Goal: Check status: Check status

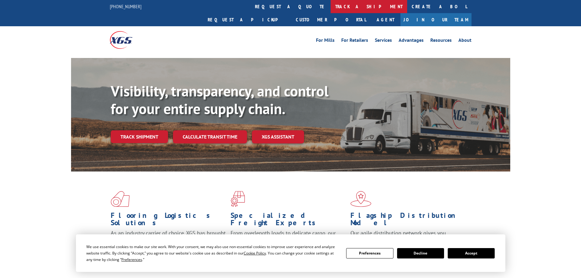
click at [331, 7] on link "track a shipment" at bounding box center [369, 6] width 77 height 13
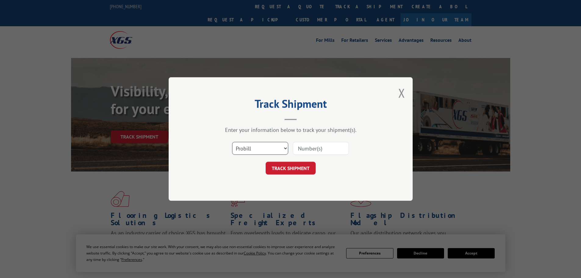
click at [255, 148] on select "Select category... Probill BOL PO" at bounding box center [260, 148] width 56 height 13
select select "po"
click at [232, 142] on select "Select category... Probill BOL PO" at bounding box center [260, 148] width 56 height 13
click at [314, 148] on input at bounding box center [321, 148] width 56 height 13
type input "01782817"
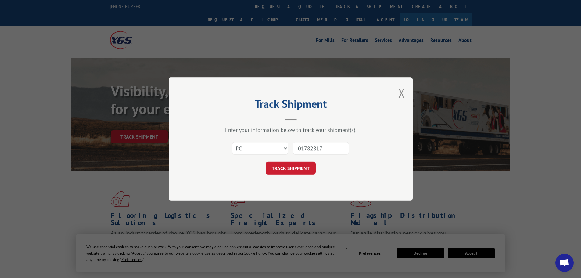
click button "TRACK SHIPMENT" at bounding box center [291, 168] width 50 height 13
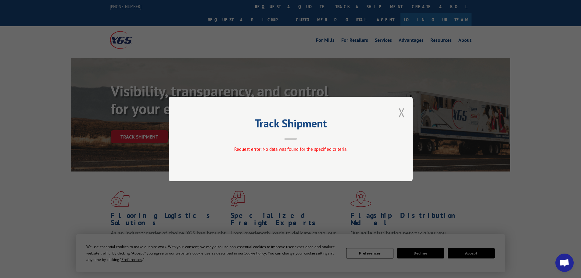
click at [404, 112] on button "Close modal" at bounding box center [402, 112] width 7 height 16
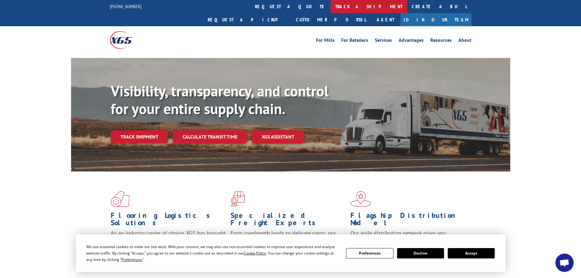
click at [331, 7] on link "track a shipment" at bounding box center [369, 6] width 77 height 13
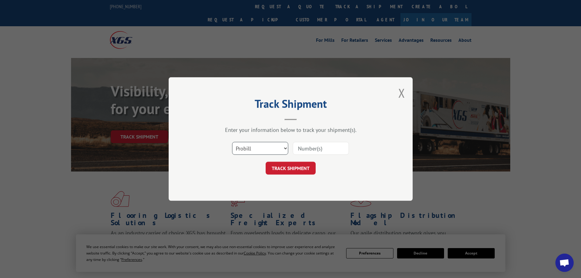
click at [250, 148] on select "Select category... Probill BOL PO" at bounding box center [260, 148] width 56 height 13
select select "po"
click at [232, 142] on select "Select category... Probill BOL PO" at bounding box center [260, 148] width 56 height 13
click at [310, 148] on input at bounding box center [321, 148] width 56 height 13
type input "01782817"
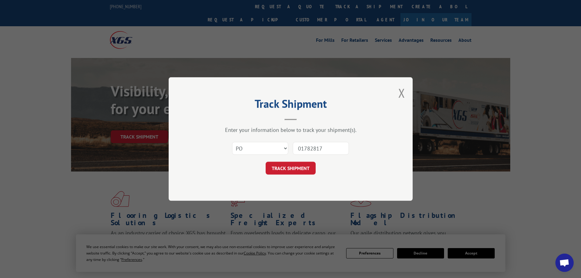
click at [266, 162] on button "TRACK SHIPMENT" at bounding box center [291, 168] width 50 height 13
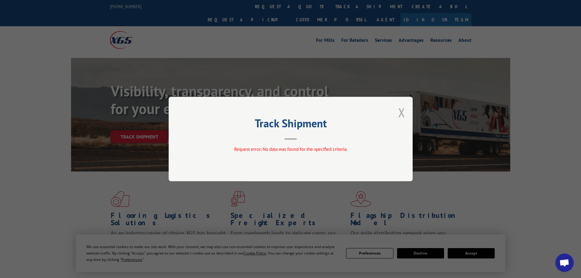
click at [403, 111] on button "Close modal" at bounding box center [402, 112] width 7 height 16
